Goal: Navigation & Orientation: Find specific page/section

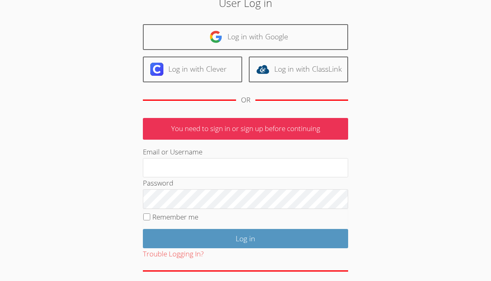
scroll to position [45, 0]
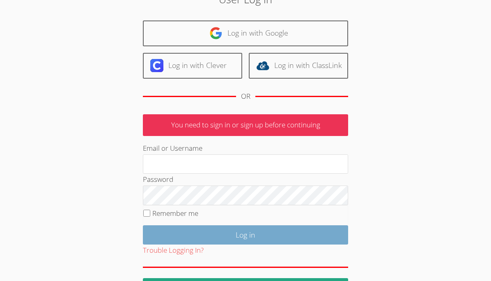
type input "jenniferlarae@yahoo.com"
click at [231, 237] on input "Log in" at bounding box center [245, 235] width 205 height 19
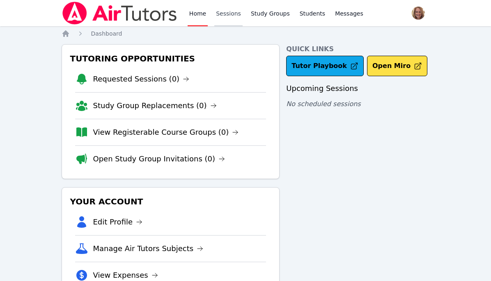
click at [226, 16] on link "Sessions" at bounding box center [228, 13] width 28 height 26
